Goal: Task Accomplishment & Management: Complete application form

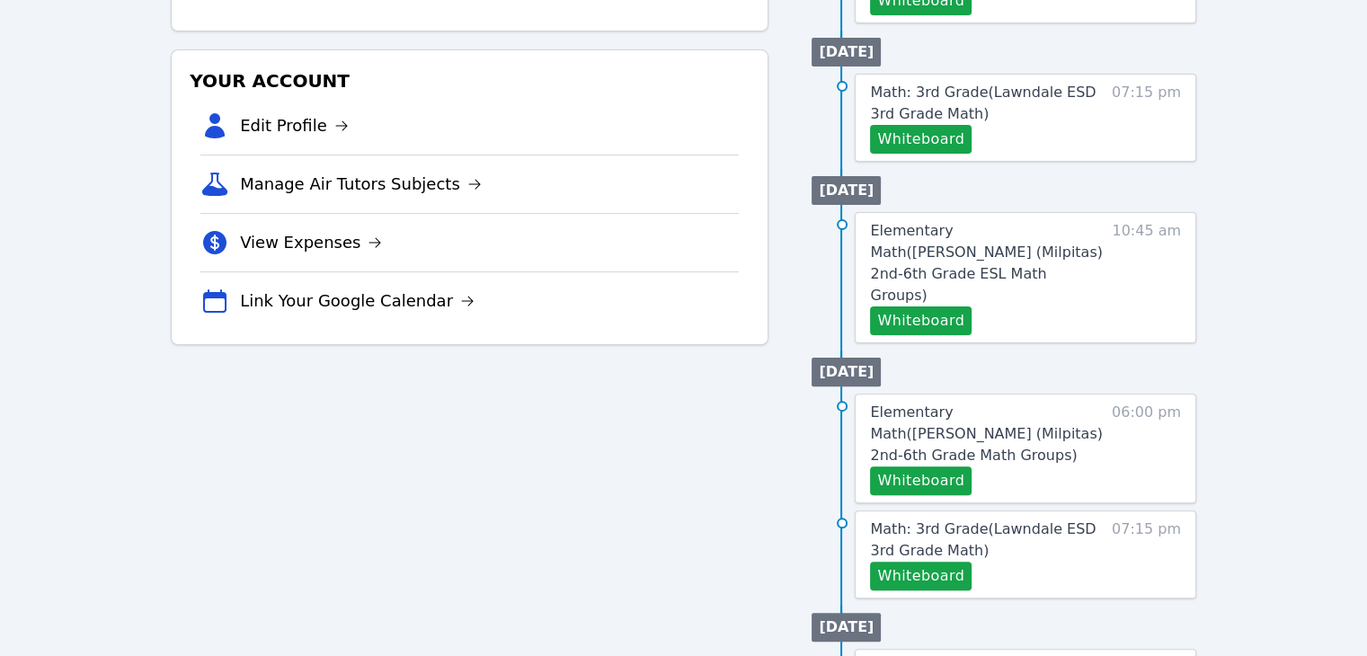
scroll to position [512, 0]
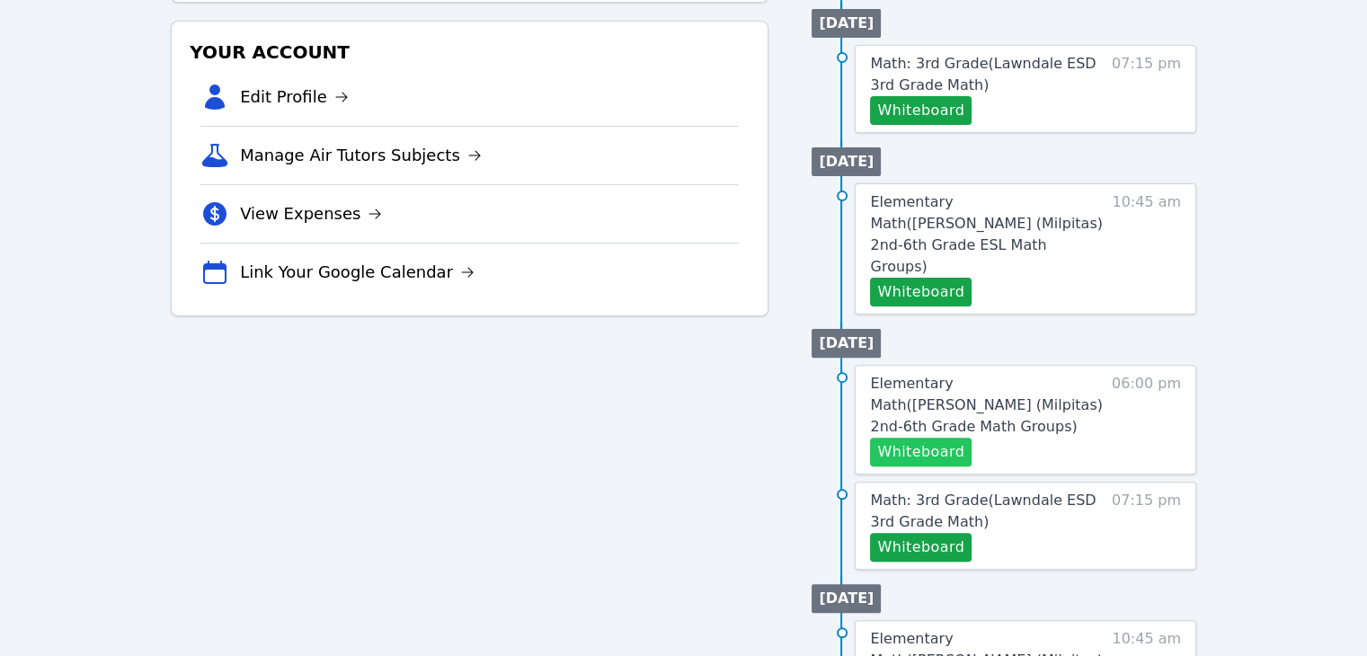
click at [940, 438] on button "Whiteboard" at bounding box center [921, 452] width 102 height 29
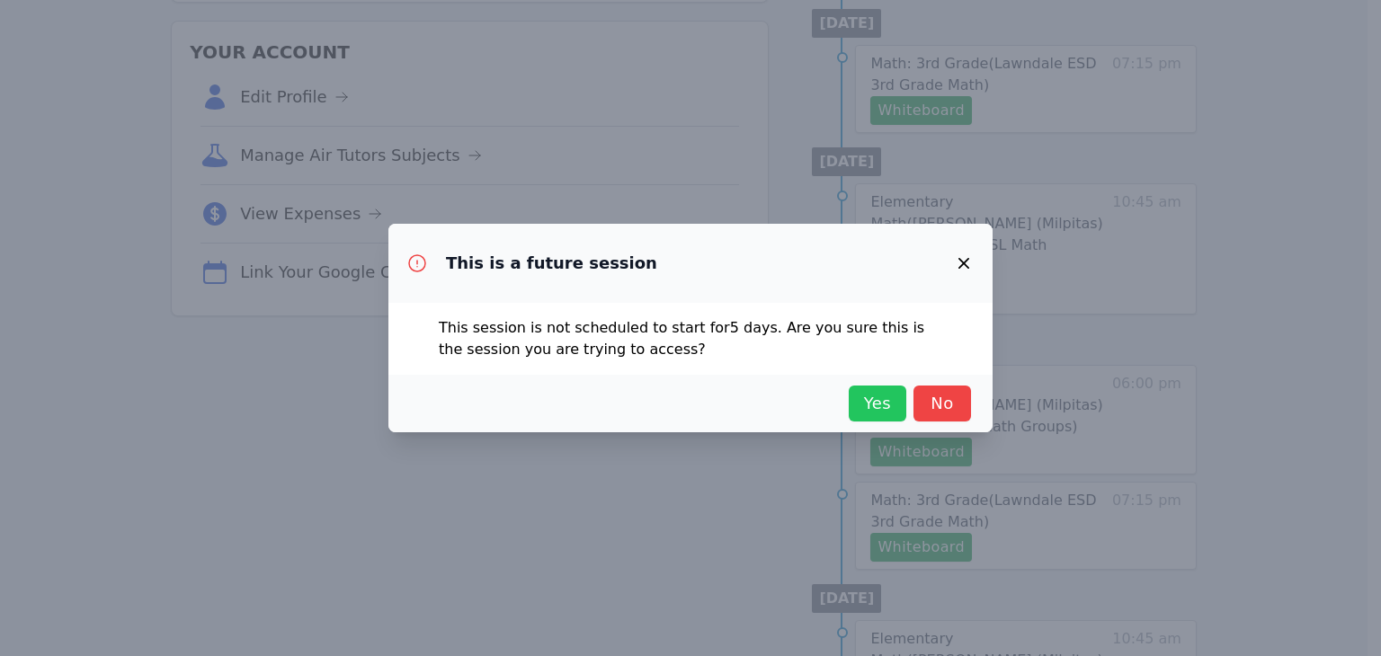
click at [868, 400] on span "Yes" at bounding box center [878, 403] width 40 height 25
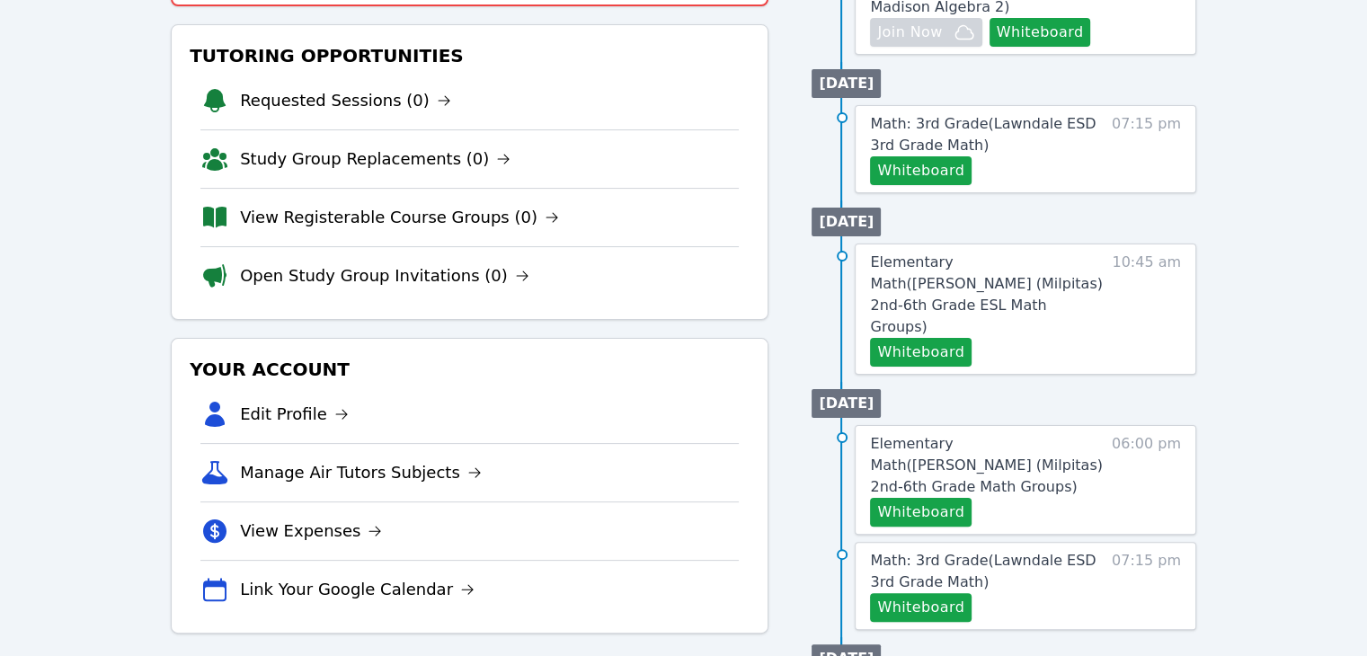
scroll to position [0, 0]
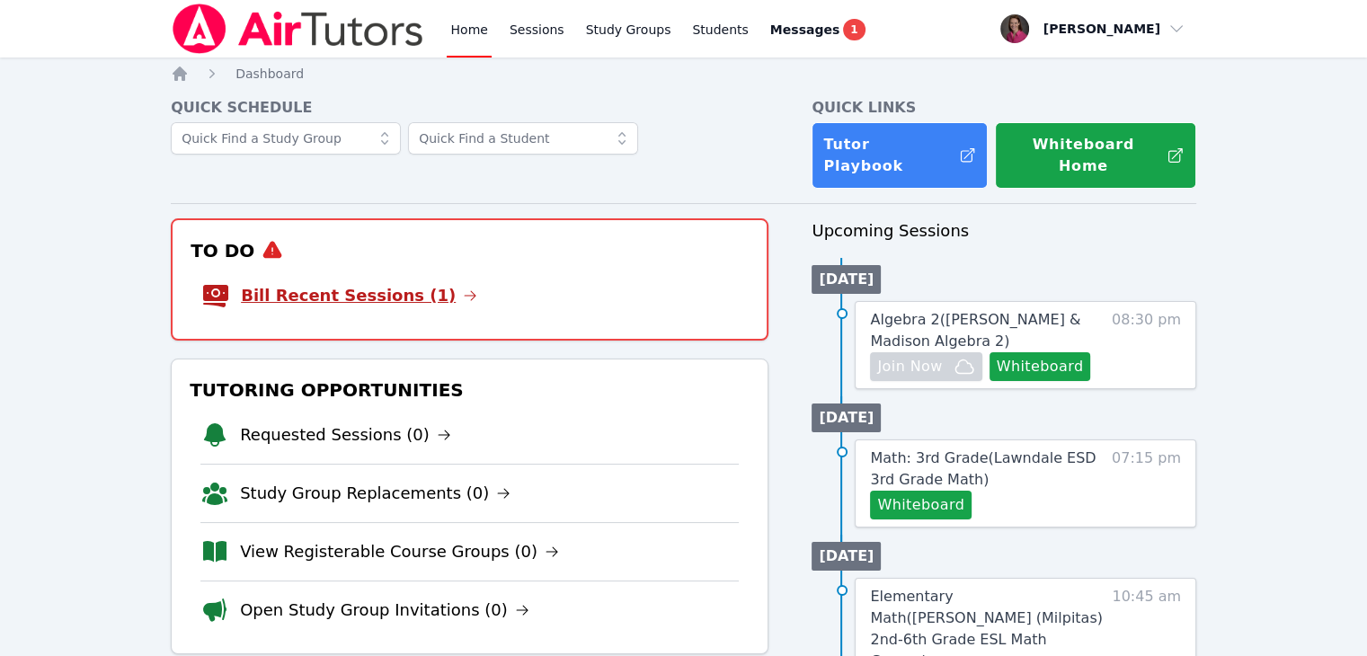
click at [385, 283] on link "Bill Recent Sessions (1)" at bounding box center [359, 295] width 236 height 25
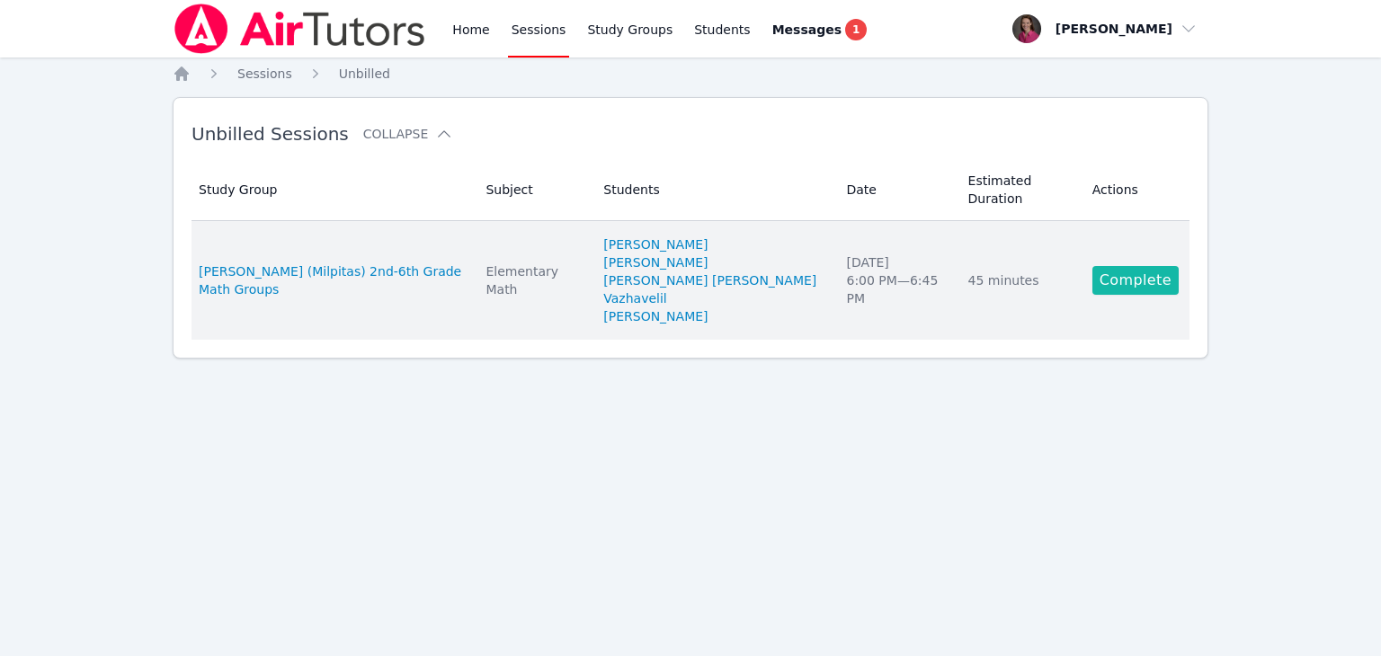
click at [1115, 266] on link "Complete" at bounding box center [1135, 280] width 86 height 29
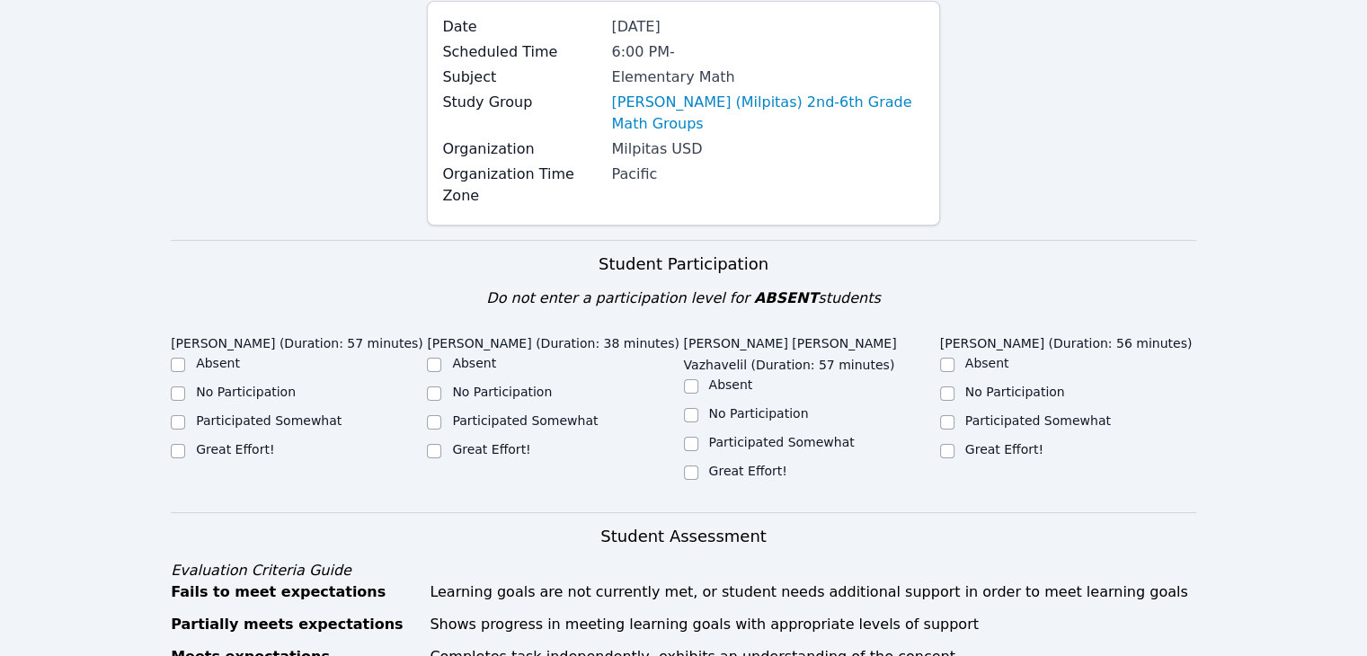
scroll to position [101, 0]
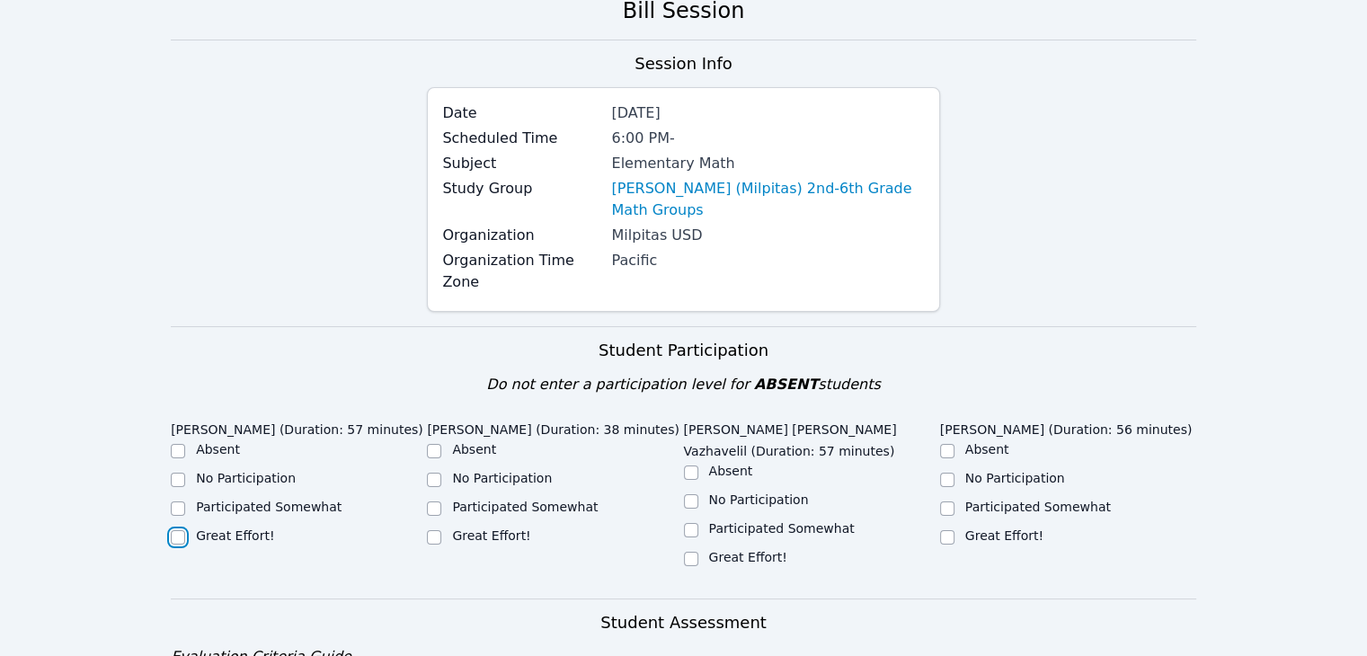
click at [175, 530] on input "Great Effort!" at bounding box center [178, 537] width 14 height 14
checkbox input "true"
click at [441, 530] on input "Great Effort!" at bounding box center [434, 537] width 14 height 14
checkbox input "true"
click at [692, 552] on input "Great Effort!" at bounding box center [691, 559] width 14 height 14
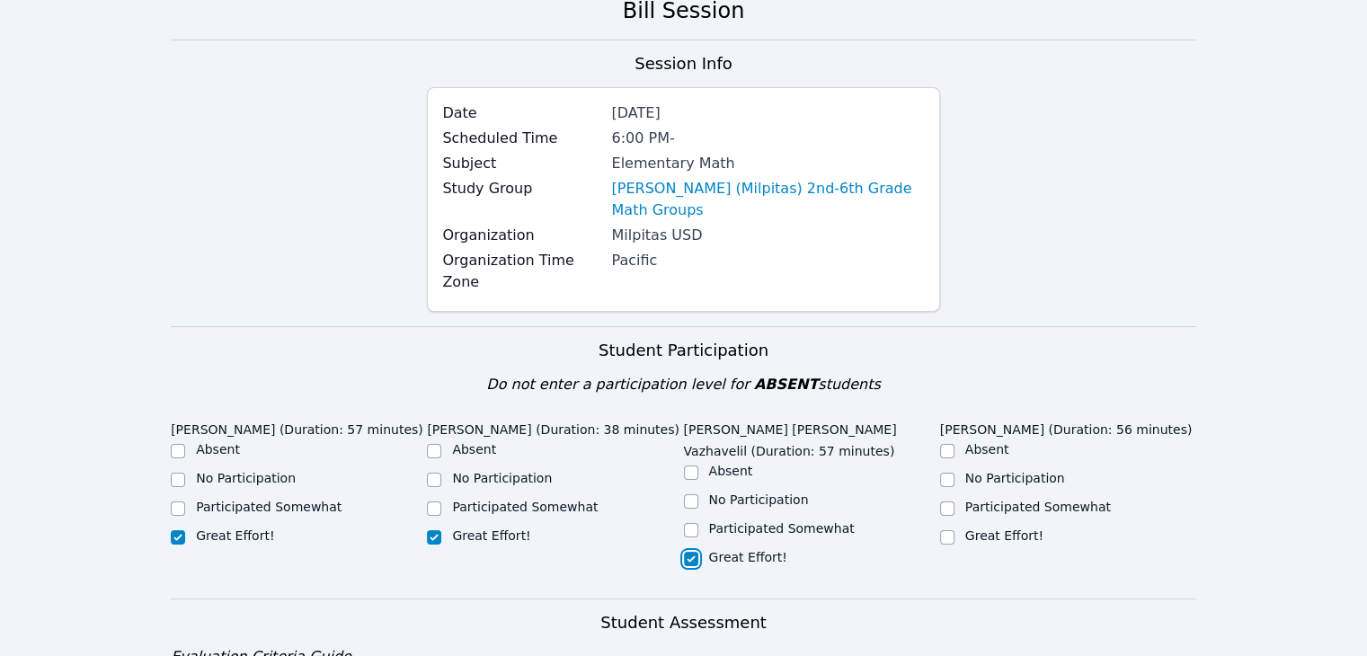
checkbox input "true"
click at [945, 530] on input "Great Effort!" at bounding box center [947, 537] width 14 height 14
checkbox input "true"
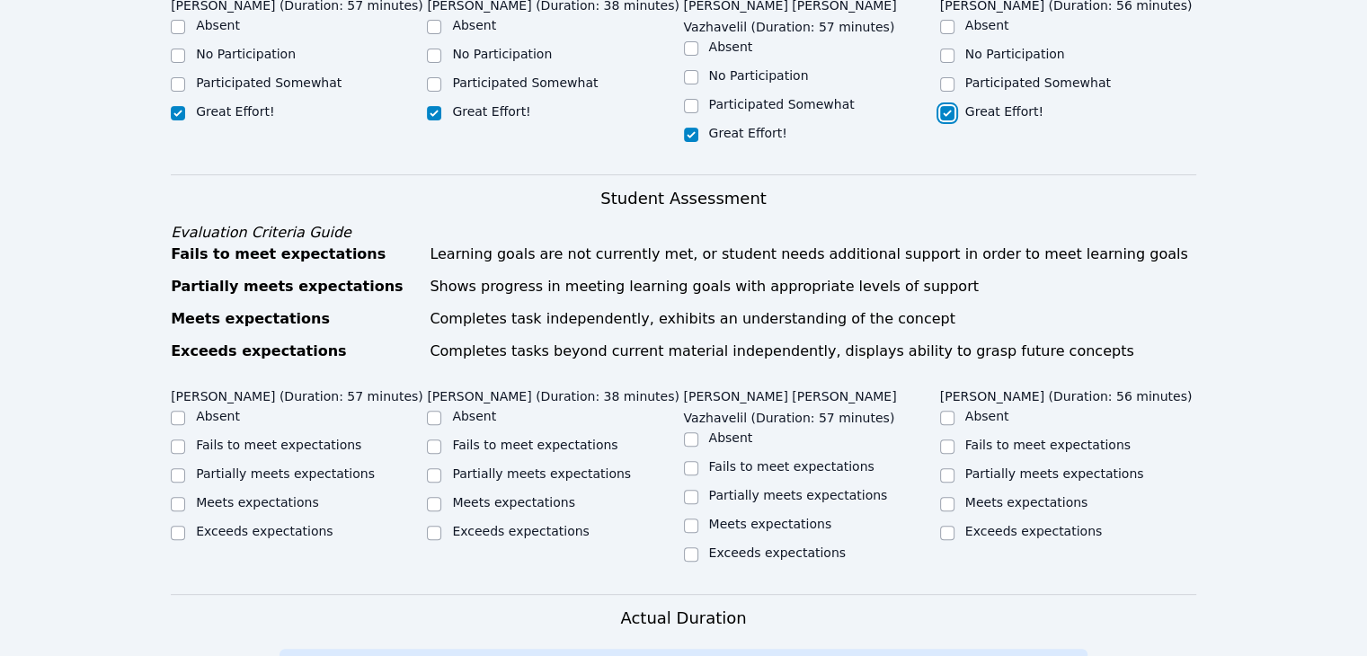
scroll to position [538, 0]
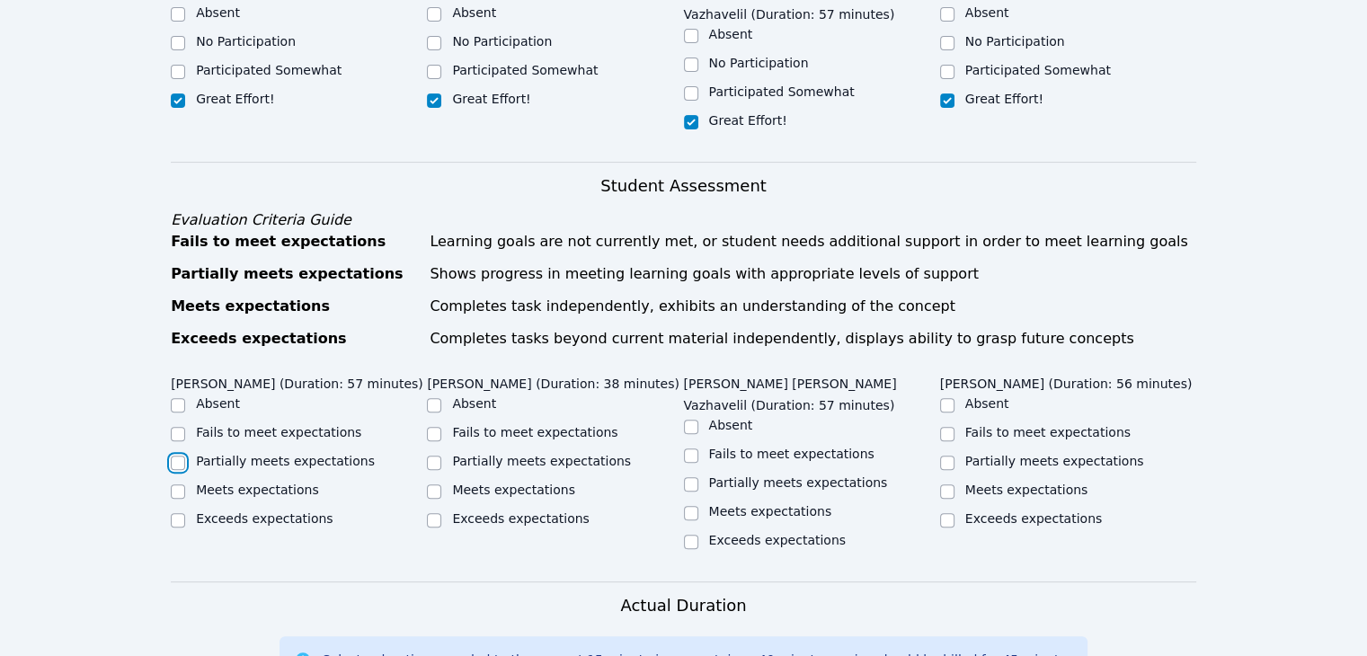
click at [176, 456] on input "Partially meets expectations" at bounding box center [178, 463] width 14 height 14
checkbox input "true"
click at [432, 427] on input "Fails to meet expectations" at bounding box center [434, 434] width 14 height 14
checkbox input "true"
click at [691, 477] on input "Partially meets expectations" at bounding box center [691, 484] width 14 height 14
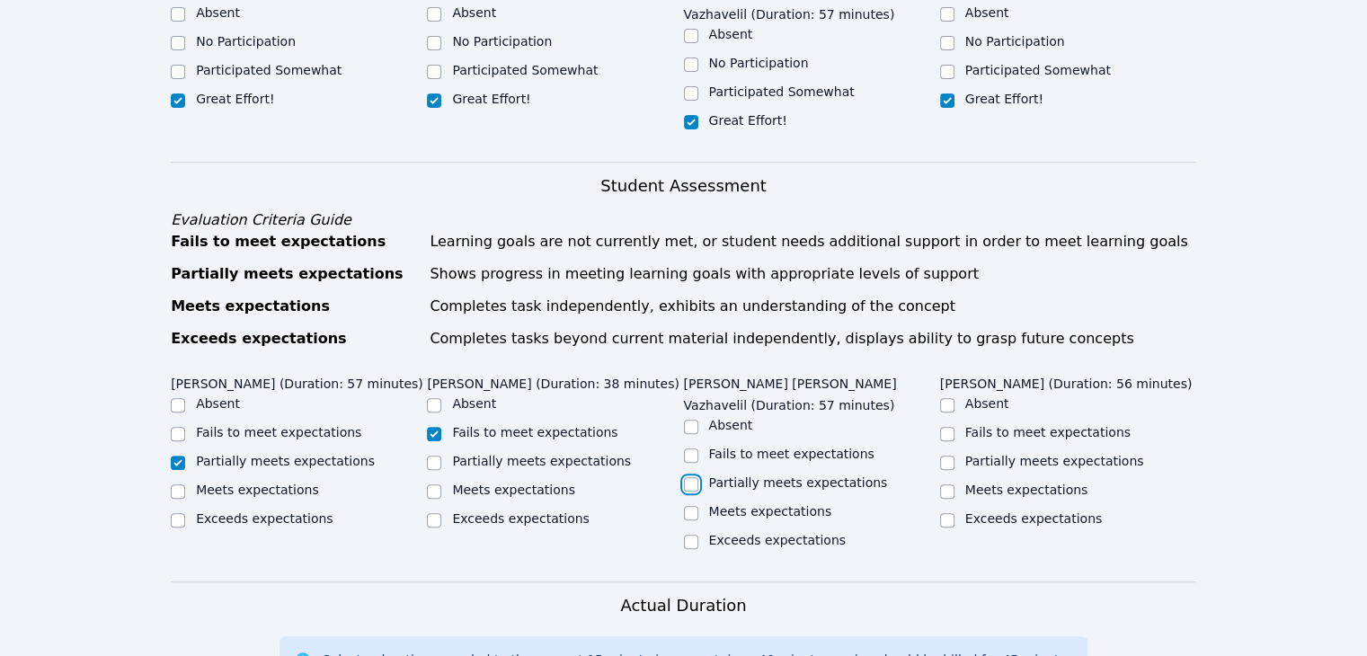
checkbox input "true"
click at [947, 452] on div at bounding box center [947, 463] width 14 height 22
click at [947, 456] on input "Partially meets expectations" at bounding box center [947, 463] width 14 height 14
checkbox input "true"
click at [172, 427] on input "Fails to meet expectations" at bounding box center [178, 434] width 14 height 14
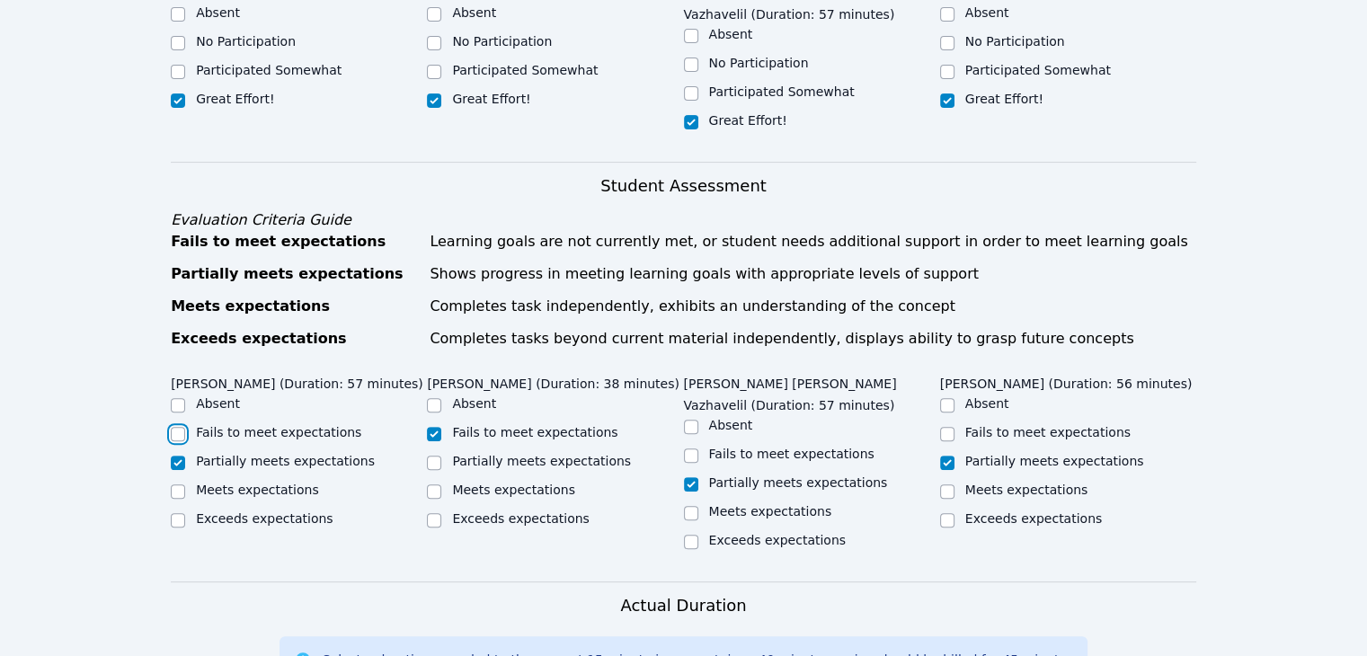
checkbox input "true"
checkbox input "false"
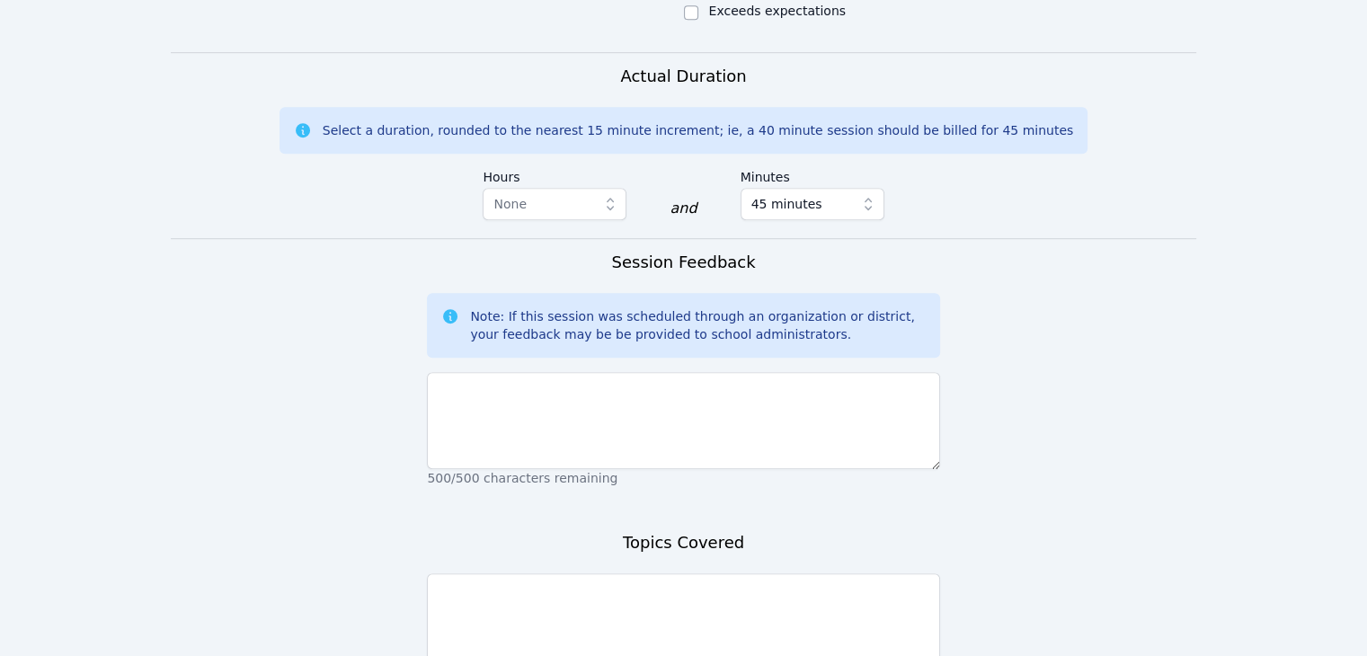
scroll to position [1211, 0]
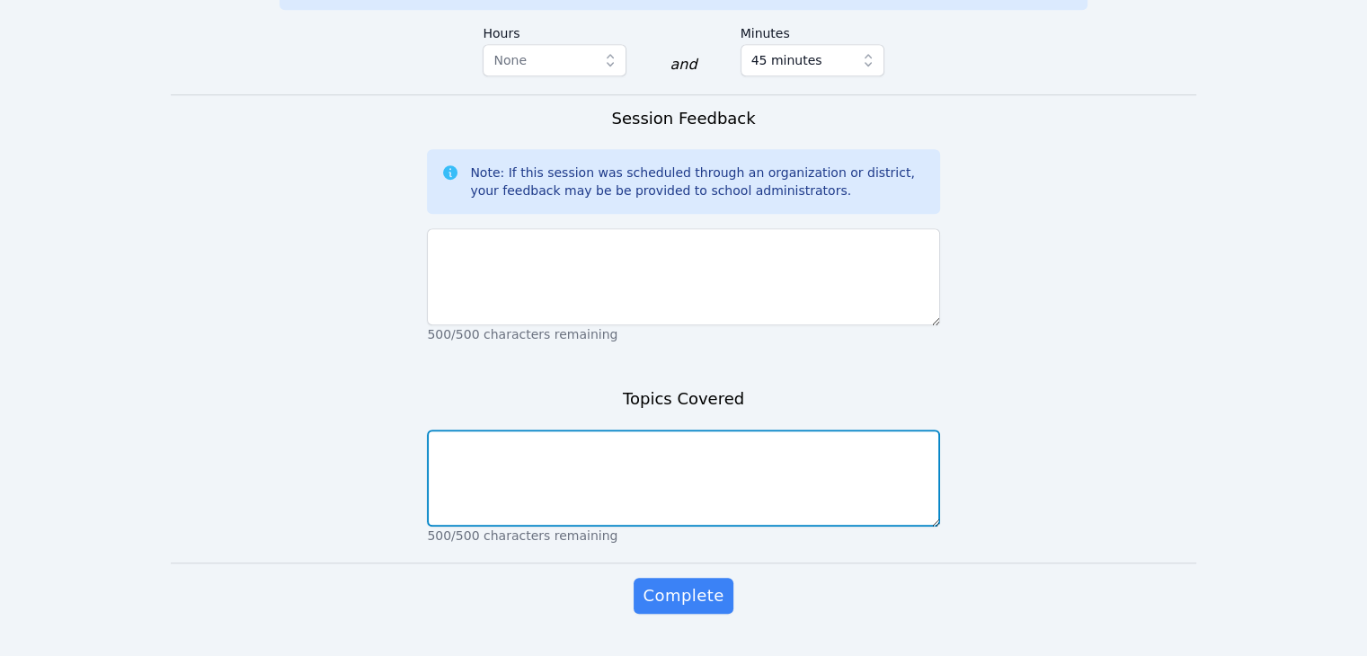
click at [608, 430] on textarea at bounding box center [683, 478] width 512 height 97
type textarea "T"
click at [608, 430] on textarea "T" at bounding box center [683, 478] width 512 height 97
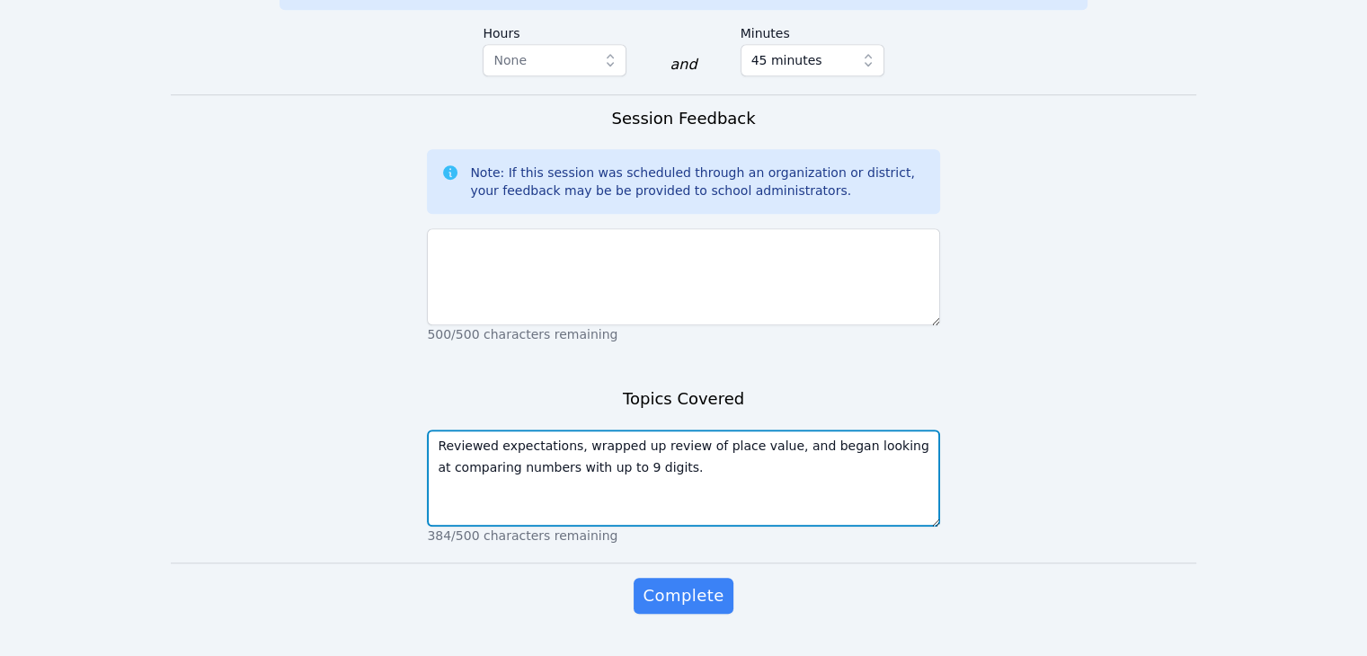
type textarea "Reviewed expectations, wrapped up review of place value, and began looking at c…"
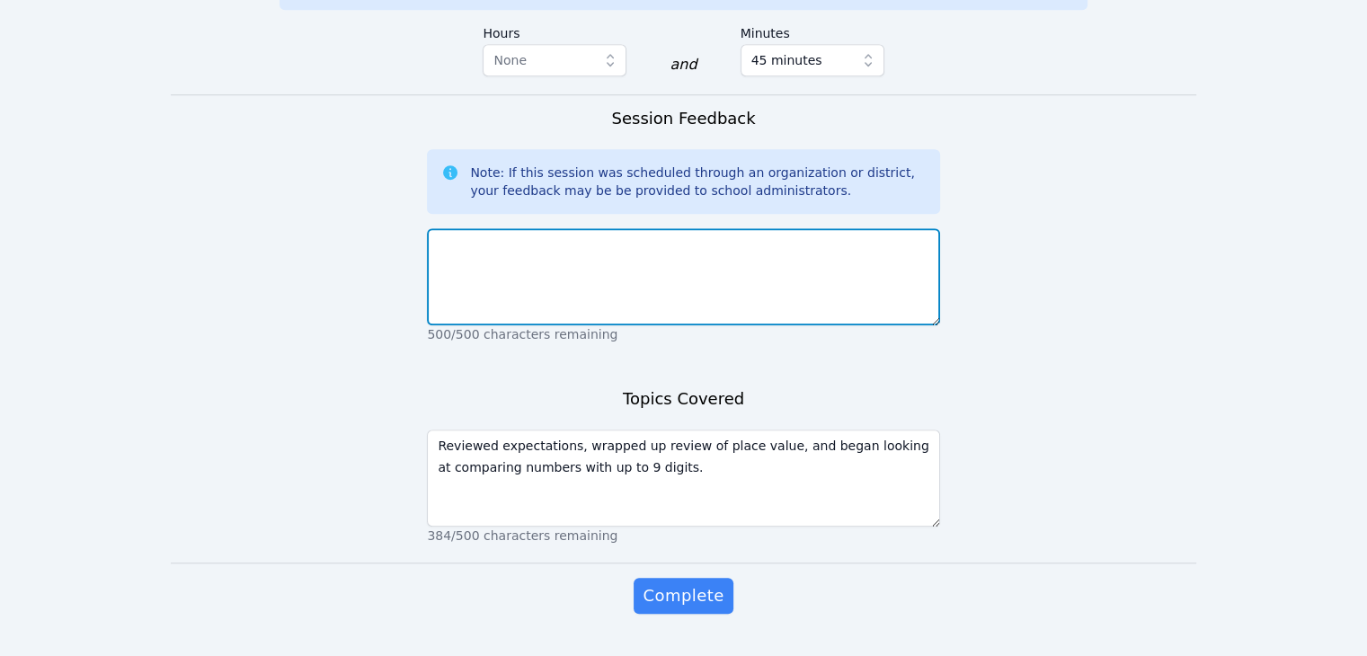
click at [578, 228] on textarea at bounding box center [683, 276] width 512 height 97
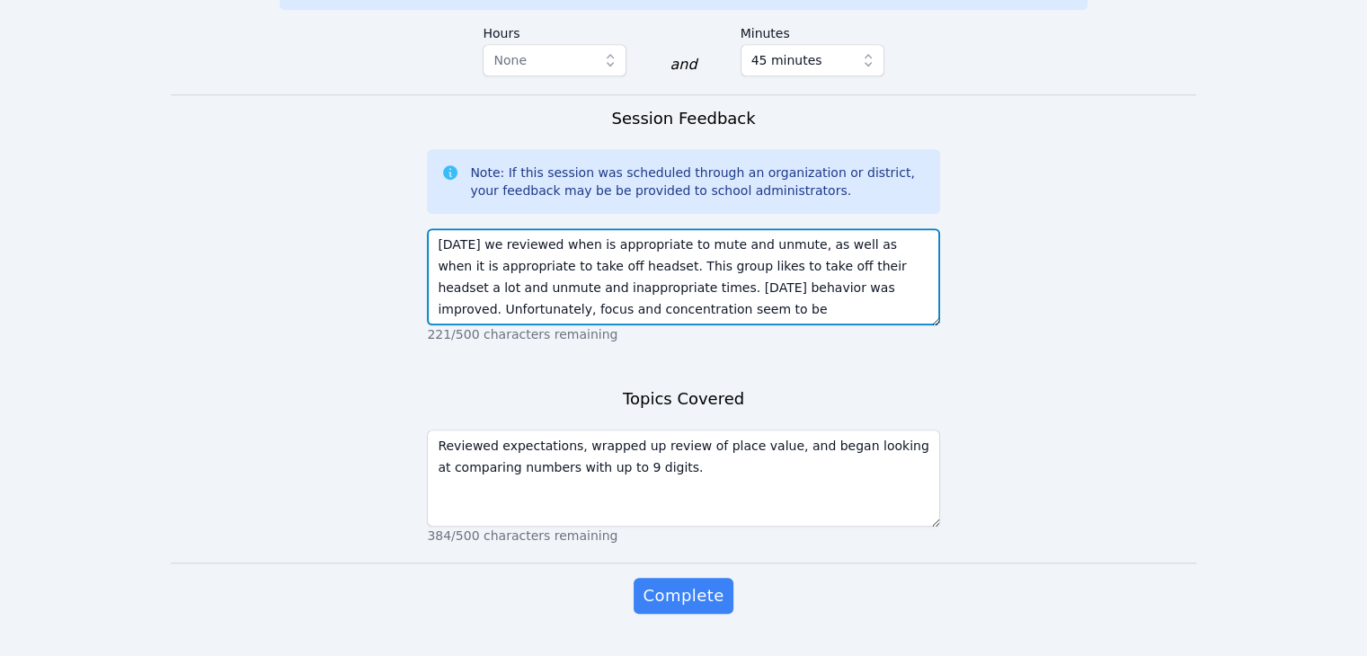
click at [885, 240] on textarea "[DATE] we reviewed when is appropriate to mute and unmute, as well as when it i…" at bounding box center [683, 276] width 512 height 97
click at [729, 263] on textarea "[DATE] we reviewed when is appropriate to mute and unmute, as well as when it i…" at bounding box center [683, 276] width 512 height 97
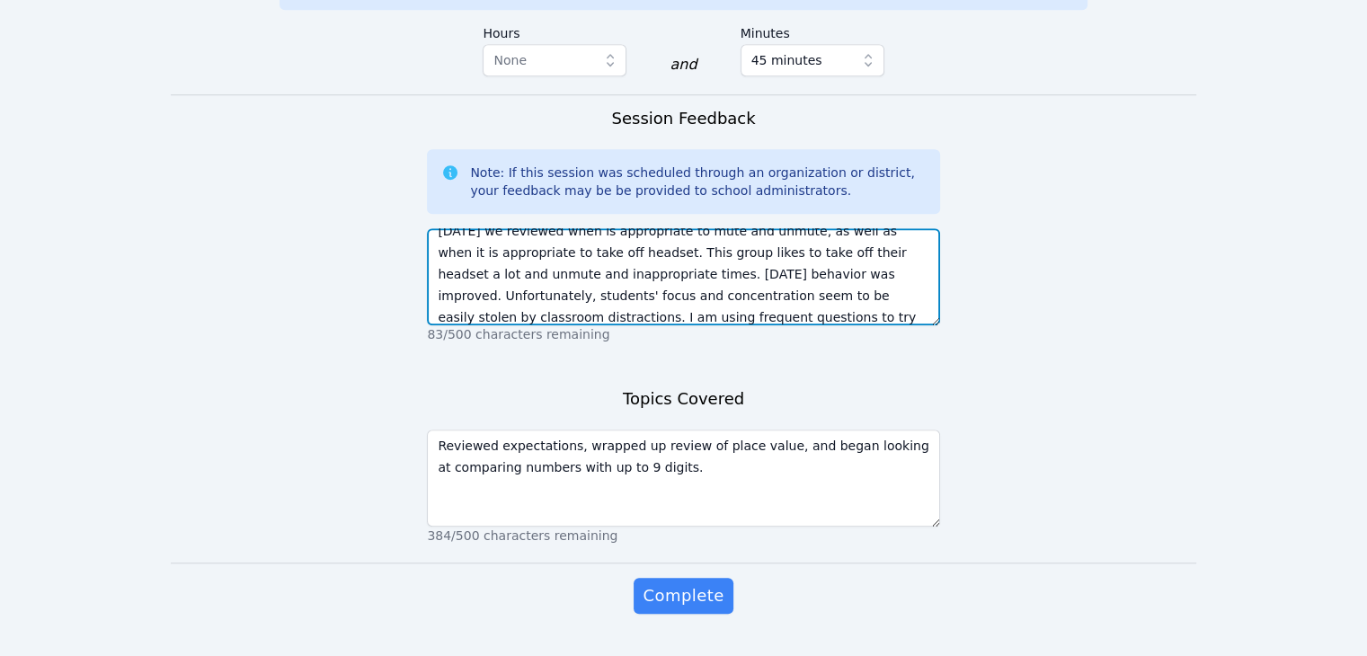
scroll to position [35, 0]
type textarea "[DATE] we reviewed when is appropriate to mute and unmute, as well as when it i…"
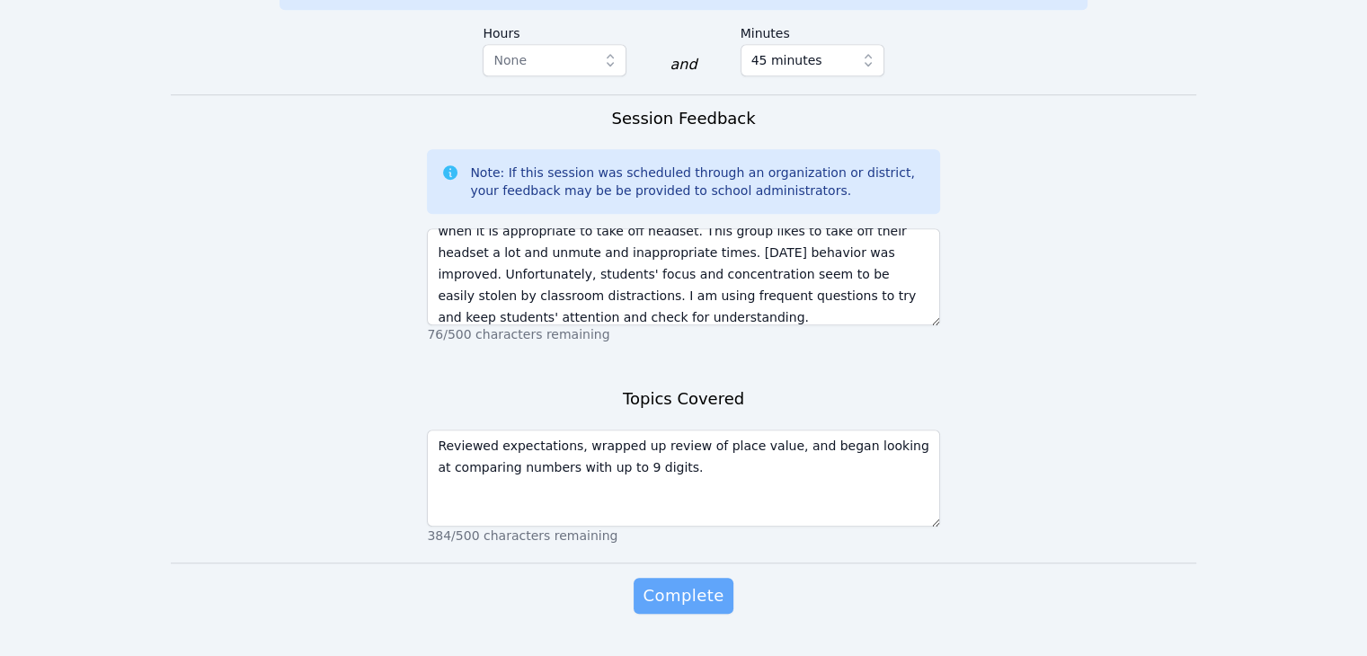
click at [698, 583] on span "Complete" at bounding box center [683, 595] width 81 height 25
